Goal: Navigation & Orientation: Find specific page/section

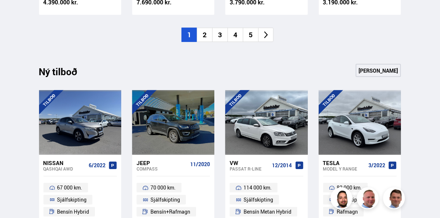
scroll to position [665, 0]
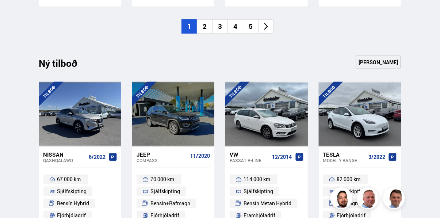
click at [203, 28] on li "2" at bounding box center [204, 26] width 15 height 14
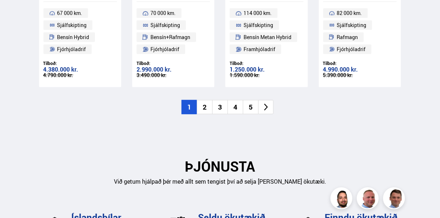
scroll to position [831, 0]
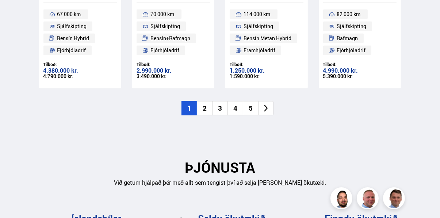
click at [205, 114] on li "2" at bounding box center [204, 108] width 15 height 14
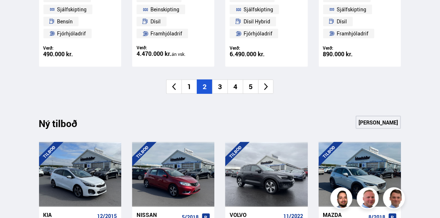
scroll to position [607, 0]
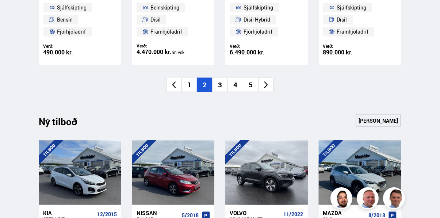
click at [220, 91] on li "3" at bounding box center [219, 85] width 15 height 14
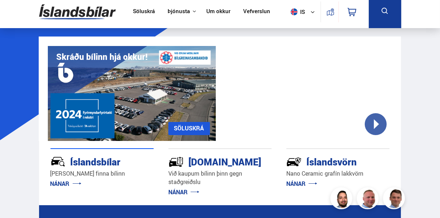
scroll to position [0, 0]
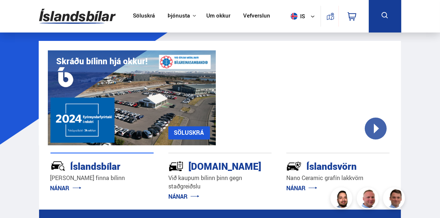
click at [147, 18] on link "Söluskrá" at bounding box center [144, 16] width 22 height 8
click at [152, 16] on link "Söluskrá" at bounding box center [144, 16] width 22 height 8
